Goal: Transaction & Acquisition: Download file/media

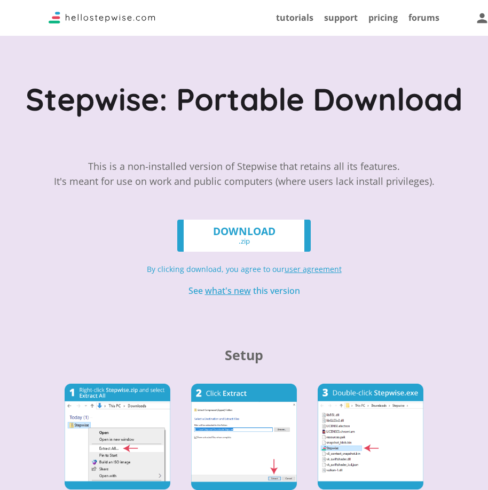
drag, startPoint x: 281, startPoint y: 234, endPoint x: 273, endPoint y: 236, distance: 7.6
click at [279, 233] on link "DOWNLOAD .zip" at bounding box center [243, 235] width 133 height 32
drag, startPoint x: 50, startPoint y: 194, endPoint x: 43, endPoint y: 189, distance: 8.4
click at [50, 193] on div "Stepwise: Portable Download This is a non-installed version of Stepwise that re…" at bounding box center [244, 289] width 488 height 578
